Goal: Information Seeking & Learning: Check status

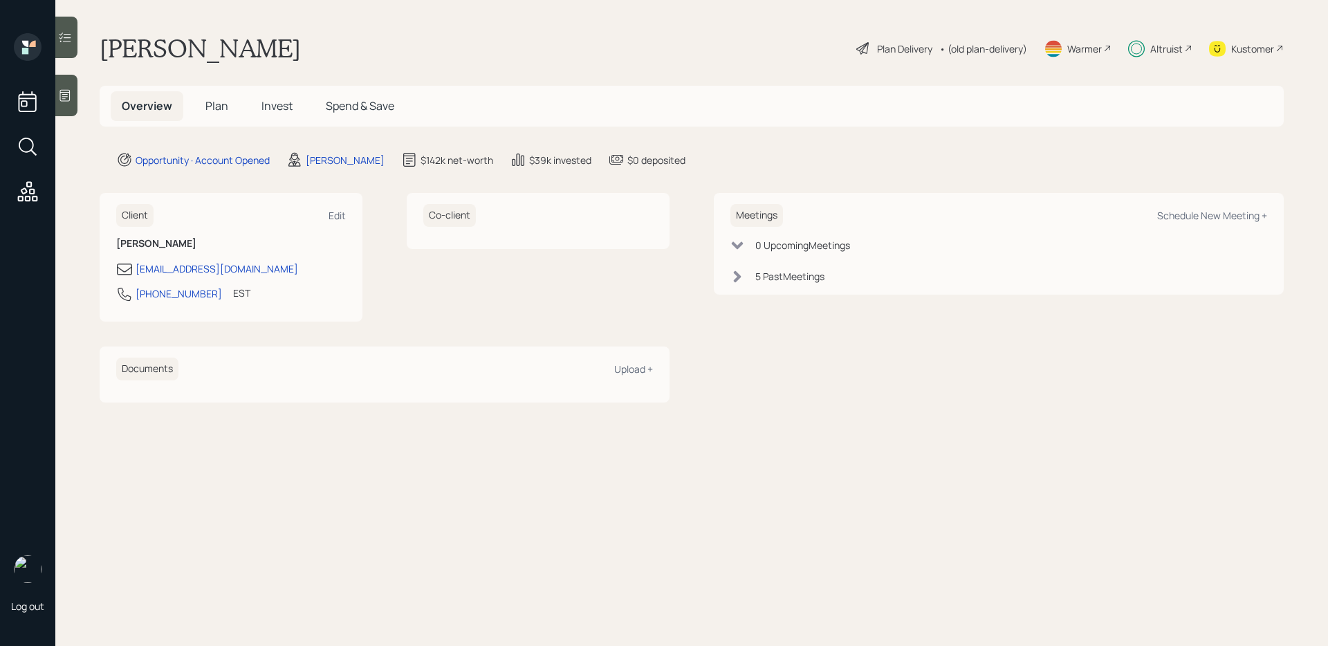
click at [268, 124] on div "Overview Plan Invest Spend & Save" at bounding box center [692, 106] width 1184 height 41
click at [276, 115] on h5 "Invest" at bounding box center [276, 106] width 53 height 30
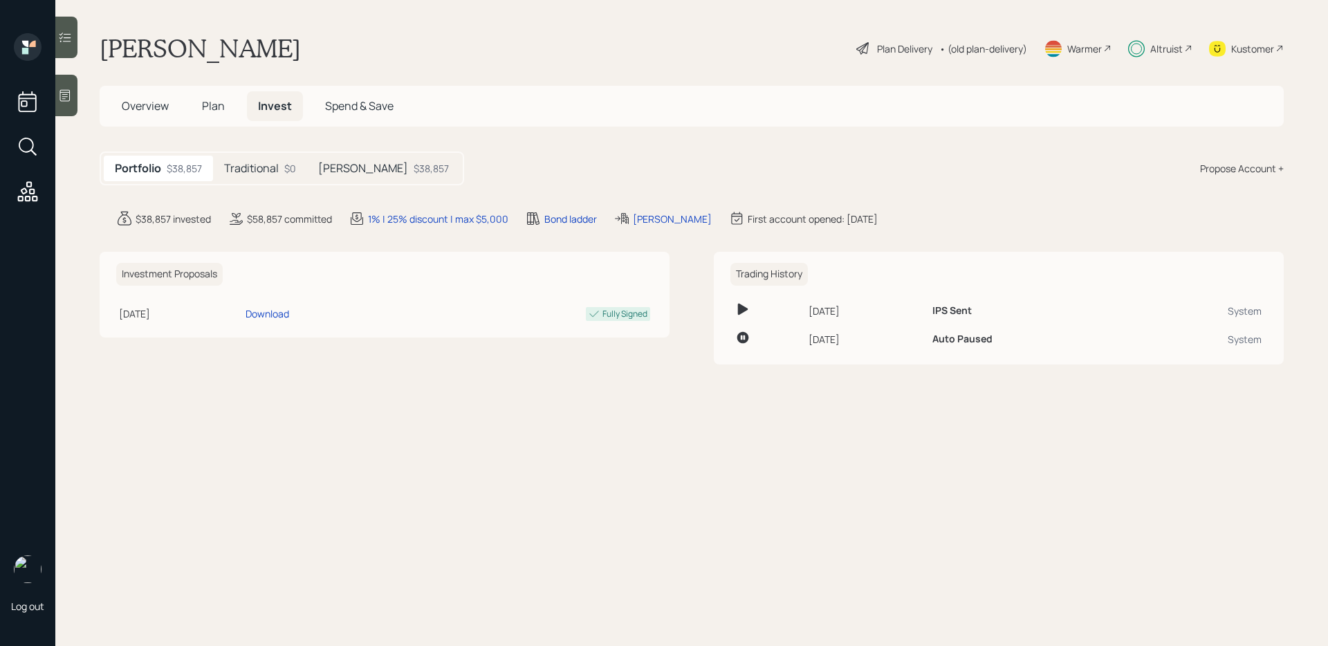
click at [268, 167] on h5 "Traditional" at bounding box center [251, 168] width 55 height 13
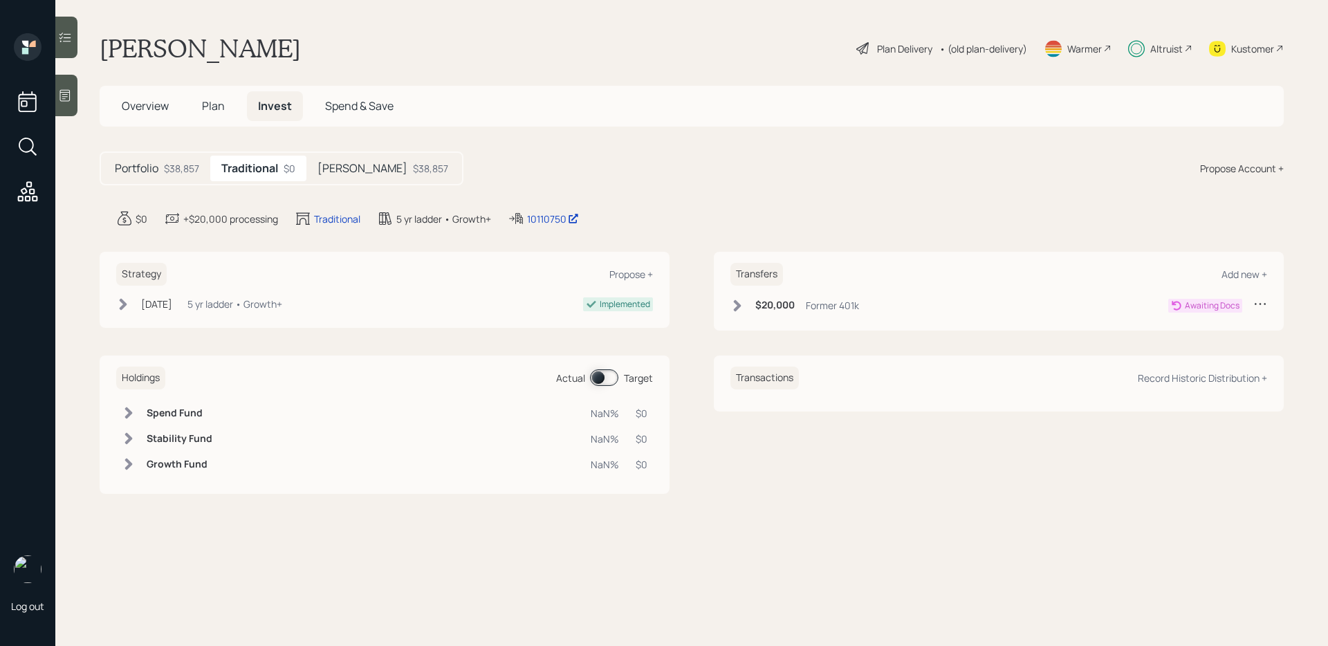
click at [342, 158] on div "[PERSON_NAME] $38,857" at bounding box center [382, 169] width 153 height 26
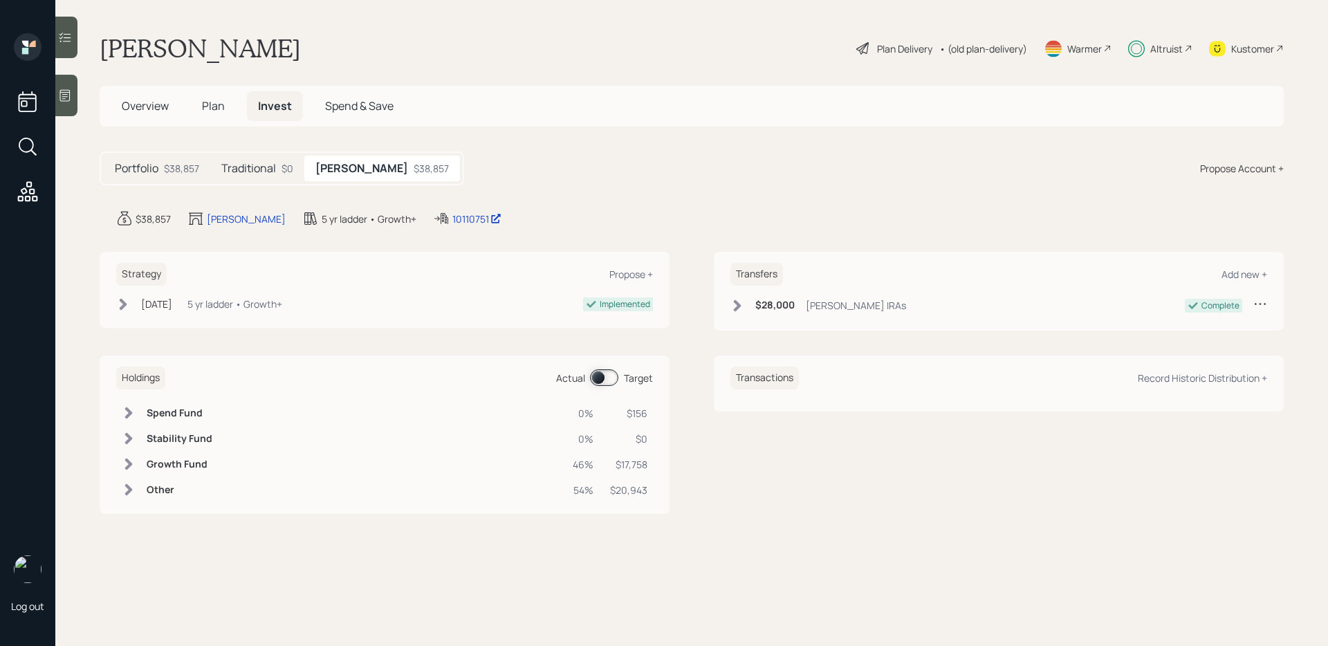
click at [740, 306] on icon at bounding box center [738, 306] width 8 height 12
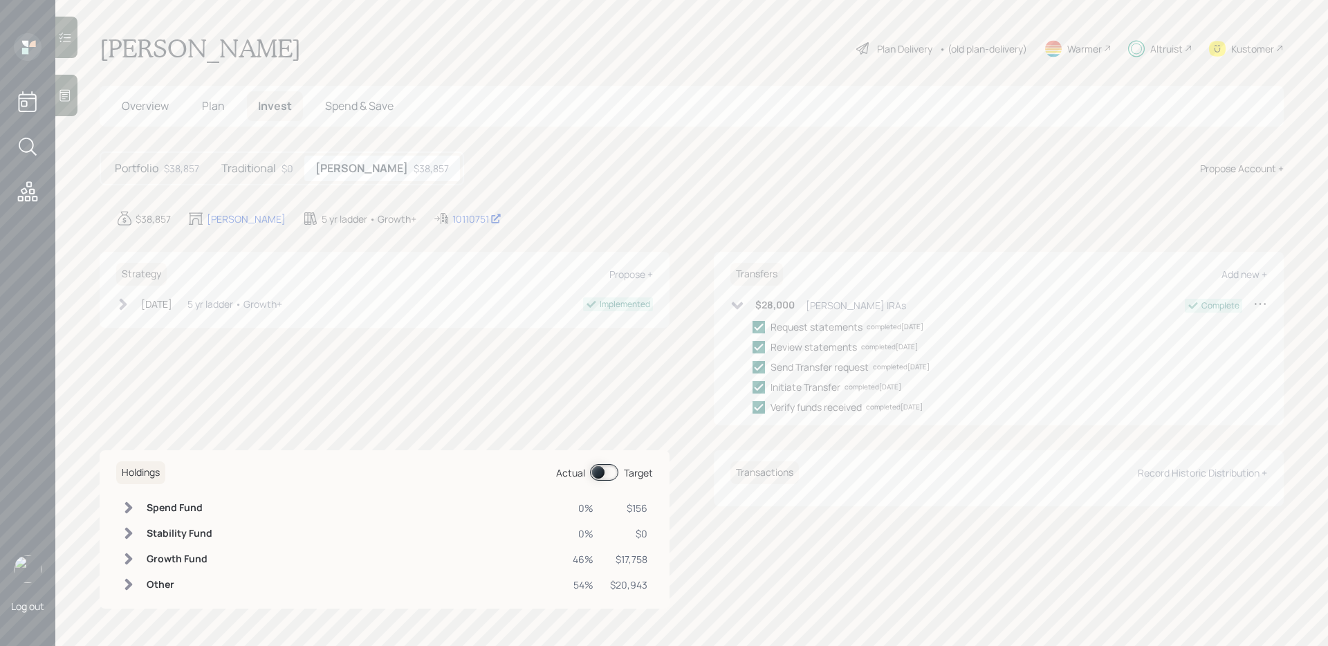
click at [740, 306] on icon at bounding box center [738, 306] width 12 height 8
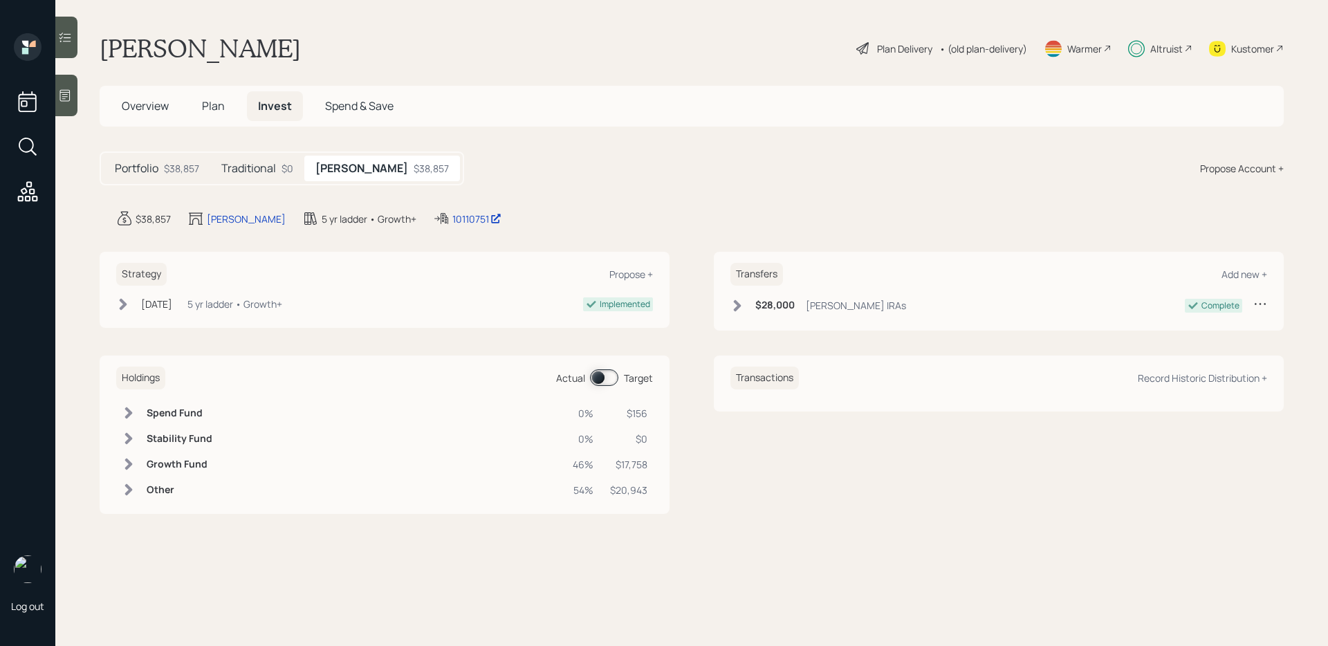
click at [221, 109] on span "Plan" at bounding box center [213, 105] width 23 height 15
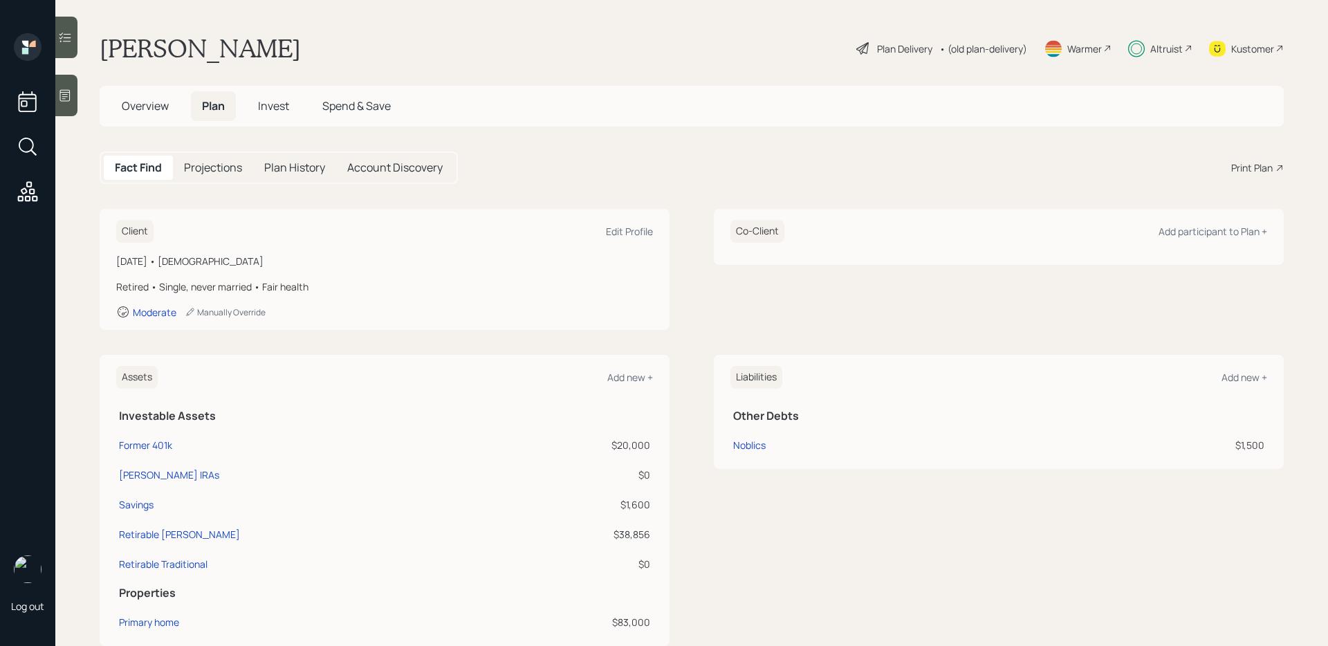
click at [272, 109] on span "Invest" at bounding box center [273, 105] width 31 height 15
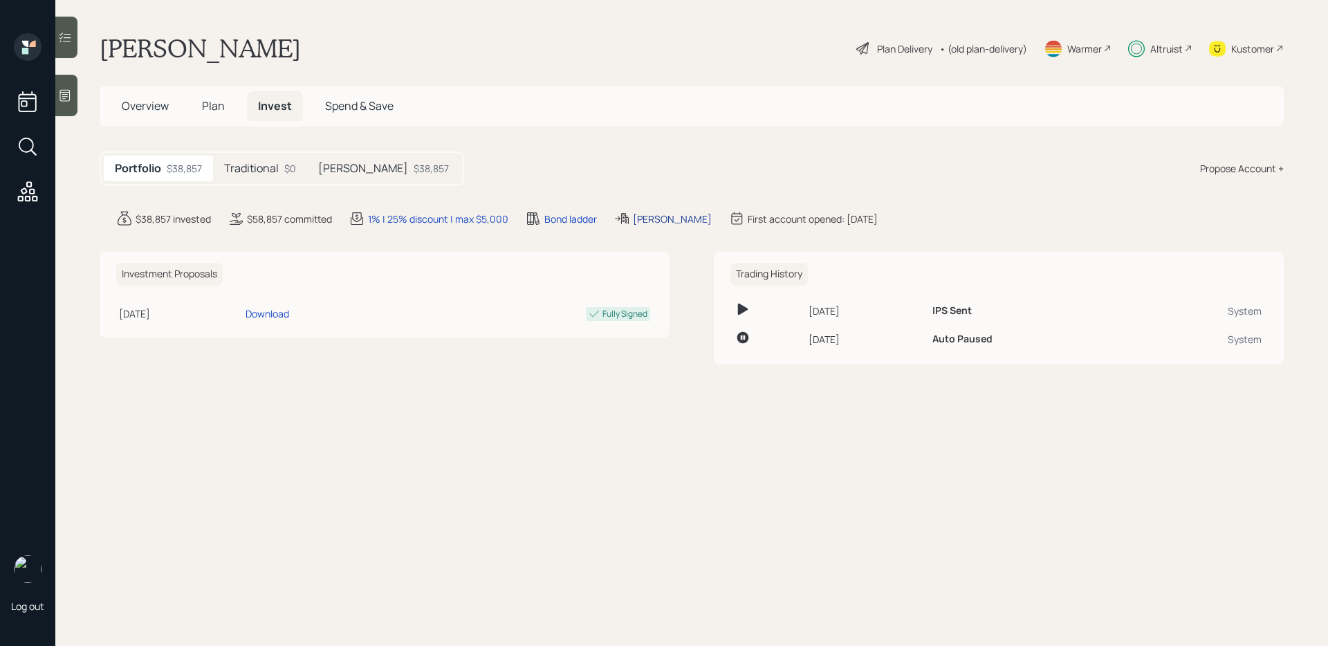
click at [657, 222] on div "[PERSON_NAME]" at bounding box center [672, 219] width 79 height 15
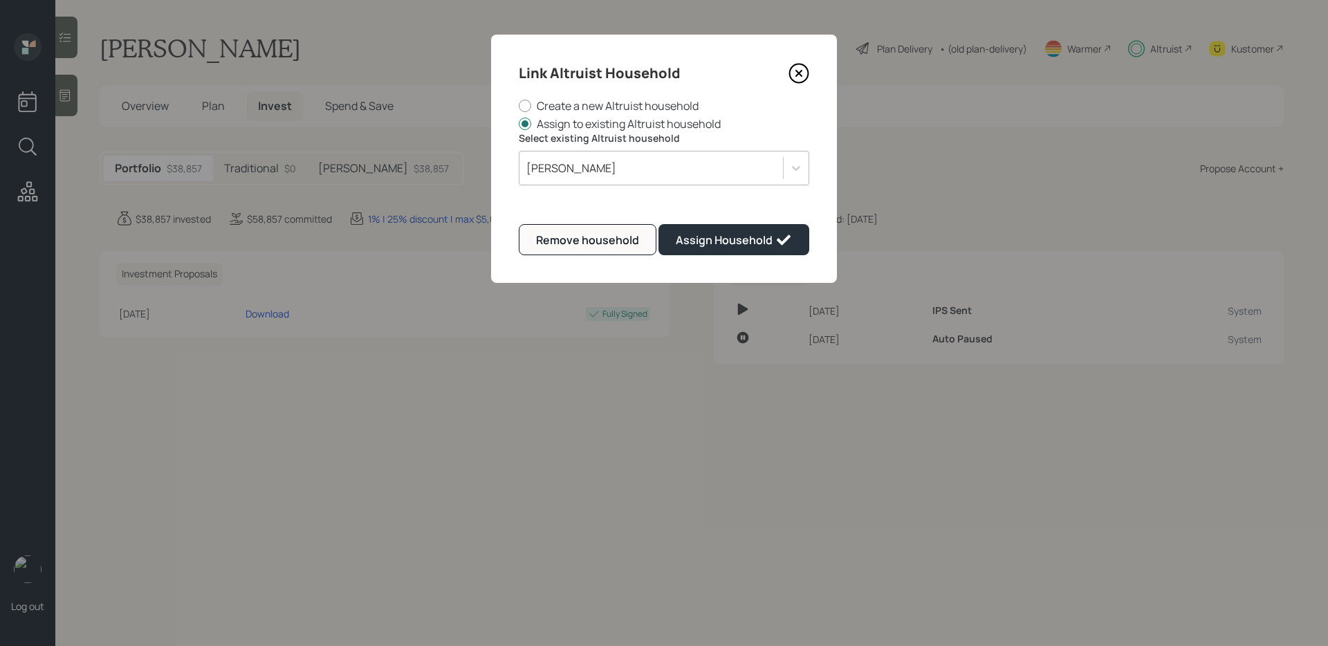
click at [629, 169] on div "[PERSON_NAME]" at bounding box center [652, 168] width 264 height 24
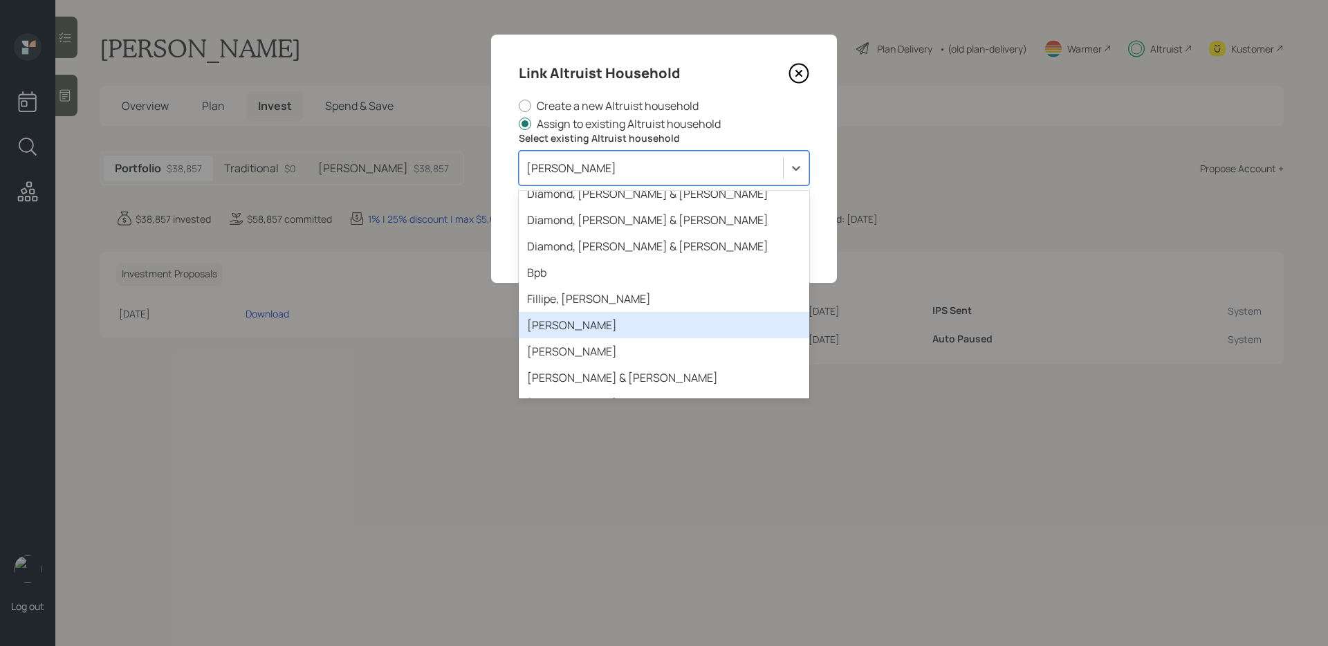
scroll to position [1875, 0]
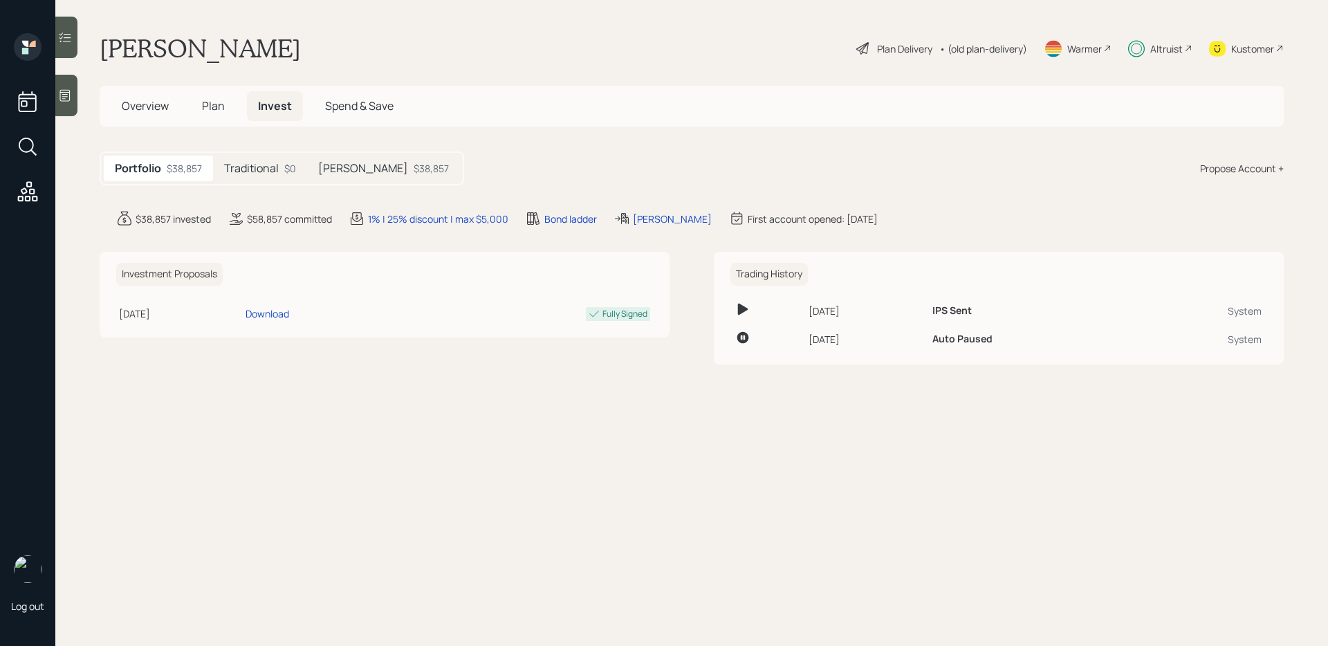
click at [334, 171] on h5 "[PERSON_NAME]" at bounding box center [363, 168] width 90 height 13
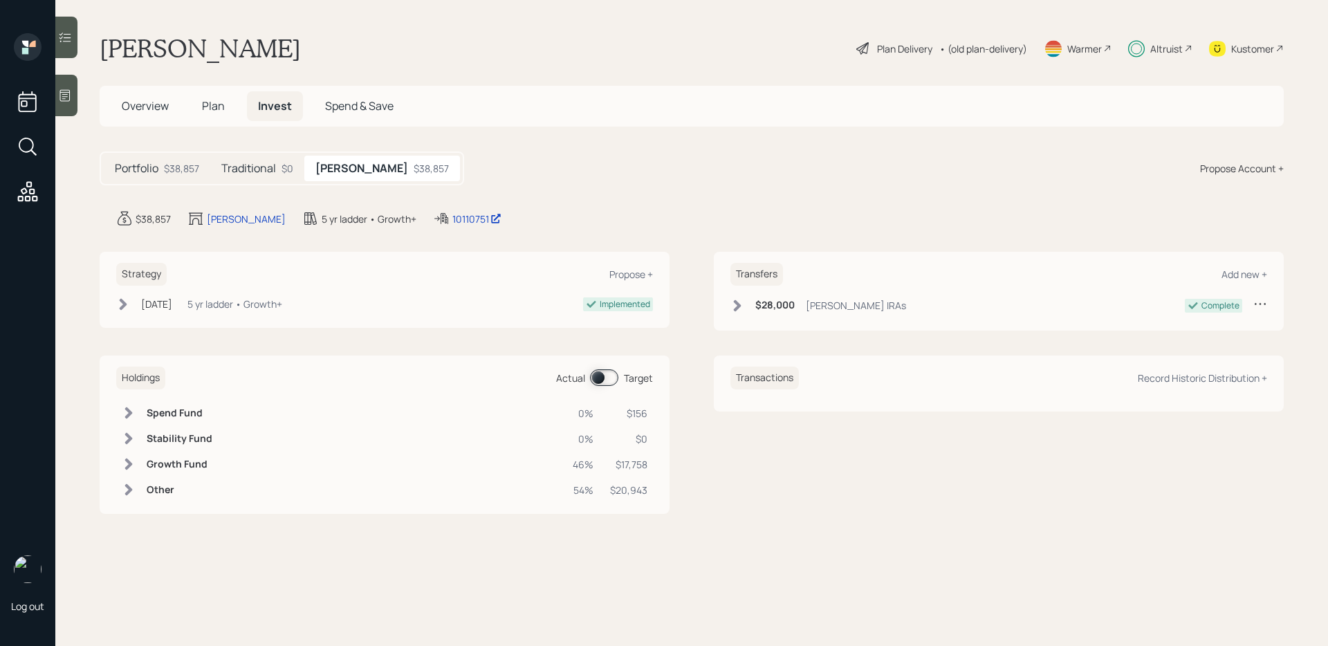
click at [610, 378] on span at bounding box center [604, 377] width 28 height 17
click at [607, 378] on span at bounding box center [604, 377] width 28 height 17
click at [740, 301] on icon at bounding box center [738, 306] width 14 height 14
